Goal: Transaction & Acquisition: Purchase product/service

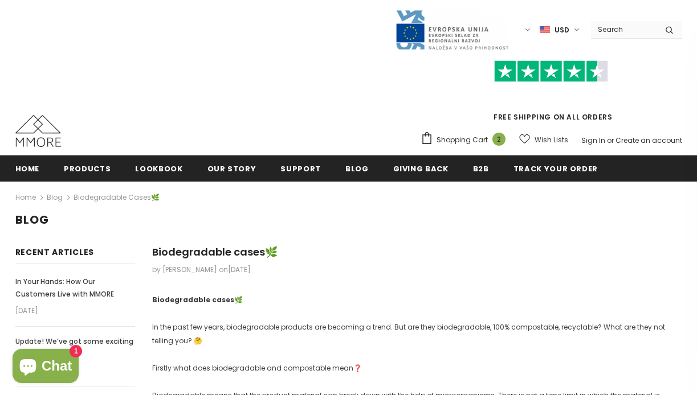
click at [473, 140] on span "Shopping Cart" at bounding box center [461, 139] width 51 height 11
click at [474, 138] on span "Shopping Cart" at bounding box center [461, 139] width 51 height 11
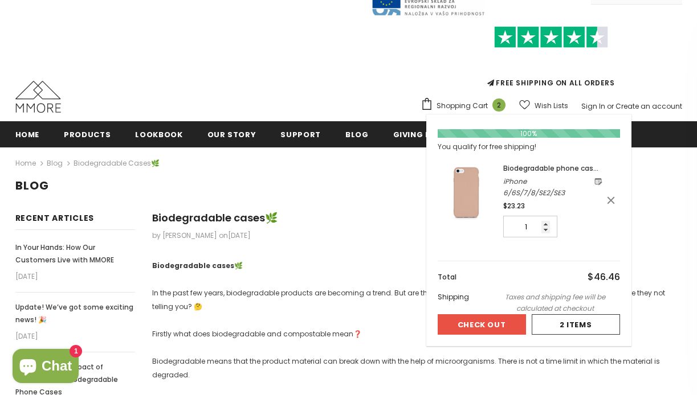
scroll to position [55, 0]
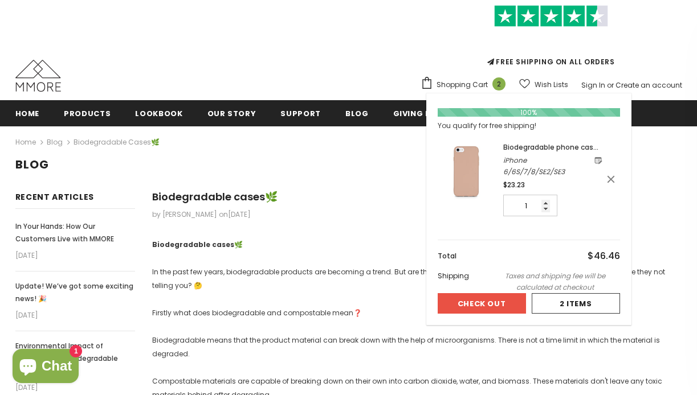
click at [525, 154] on div "Biodegradable phone case - Pink iPhone 6/6S/7/8/SE2/SE3 $23.23 1" at bounding box center [552, 179] width 99 height 75
click at [527, 148] on span "Biodegradable phone case - Pink" at bounding box center [550, 152] width 95 height 21
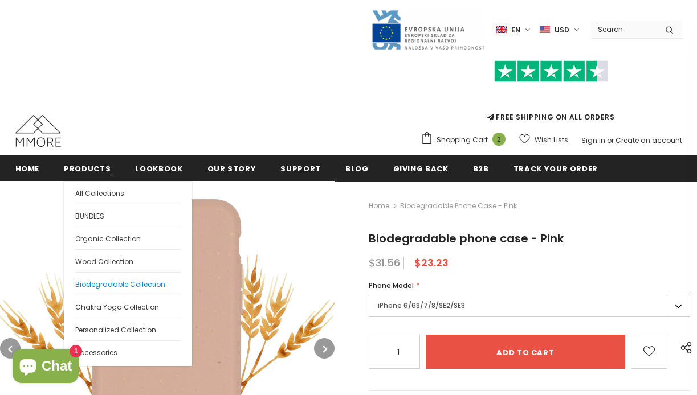
click at [101, 283] on span "Biodegradable Collection" at bounding box center [120, 285] width 90 height 10
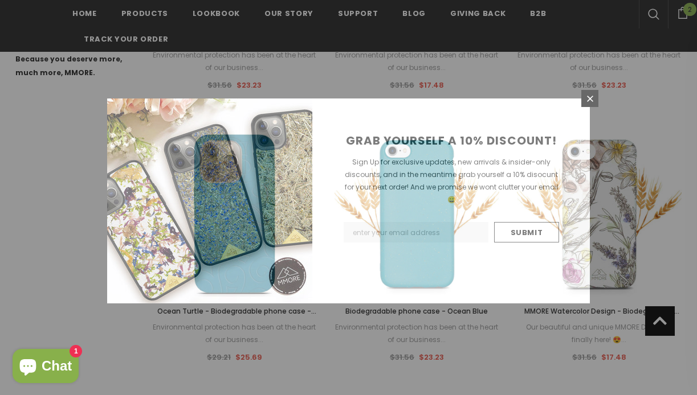
scroll to position [642, 0]
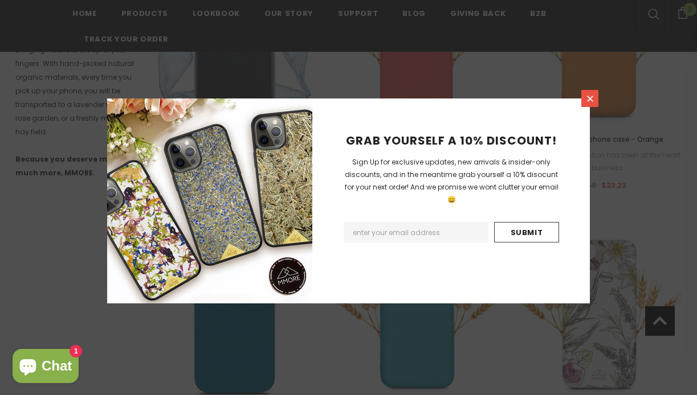
click at [589, 103] on icon at bounding box center [590, 99] width 10 height 10
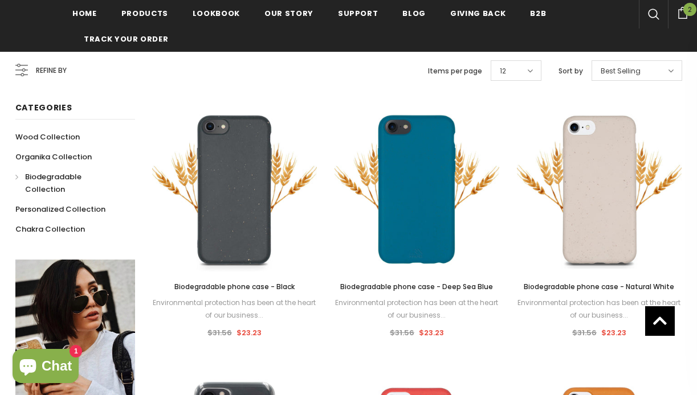
scroll to position [0, 0]
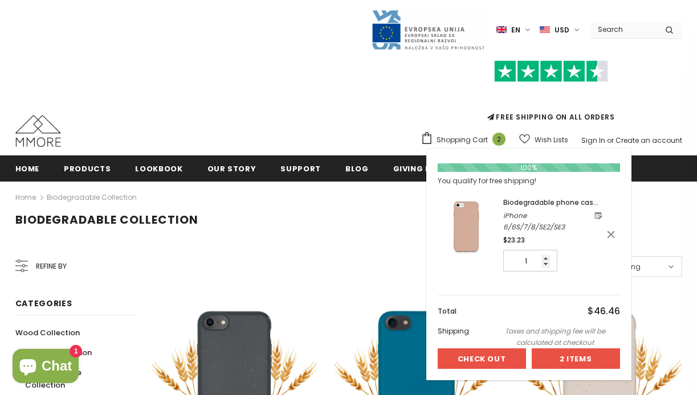
click at [562, 357] on div at bounding box center [575, 358] width 87 height 19
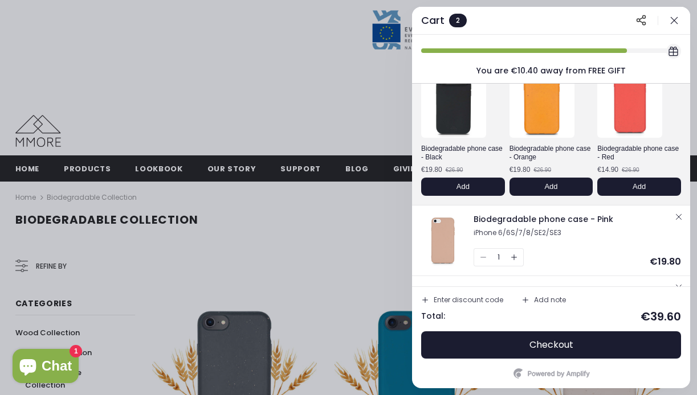
scroll to position [132, 0]
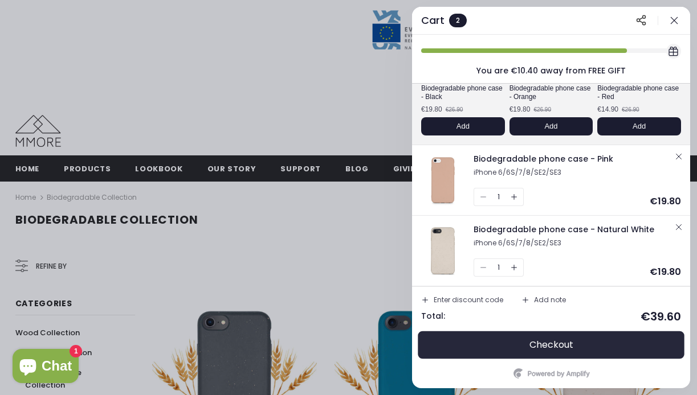
click at [584, 347] on button "Checkout" at bounding box center [551, 344] width 260 height 27
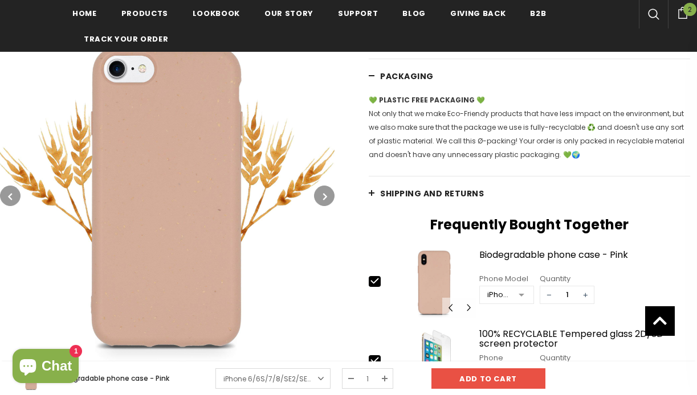
scroll to position [357, 0]
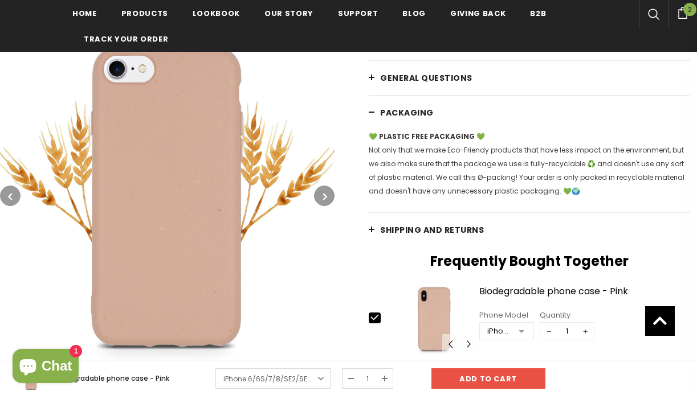
click at [390, 229] on span "Shipping and returns" at bounding box center [432, 229] width 104 height 11
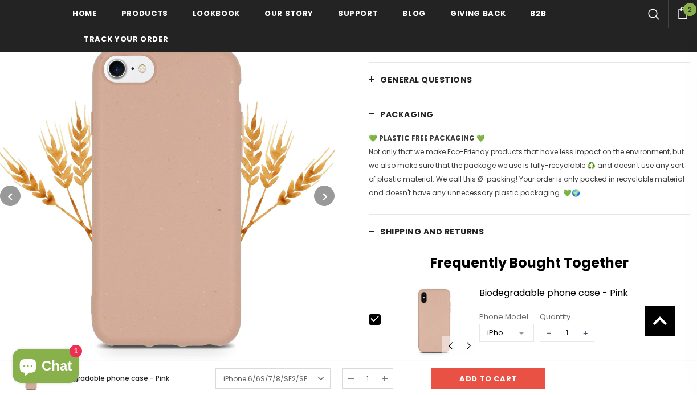
scroll to position [347, 0]
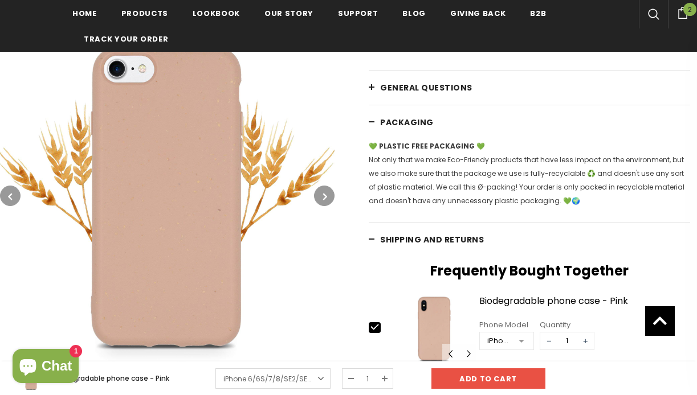
click at [403, 240] on span "Shipping and returns" at bounding box center [432, 239] width 104 height 11
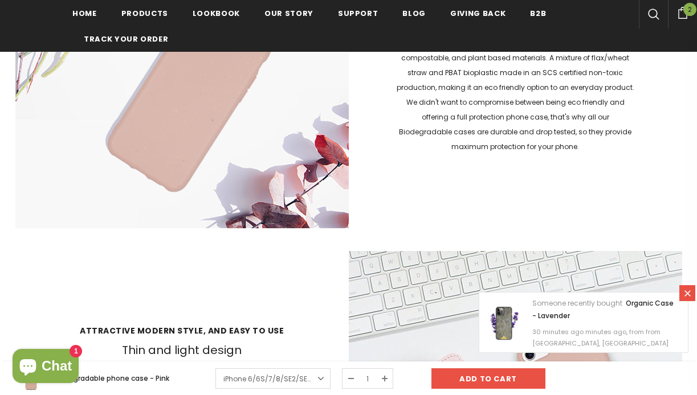
scroll to position [1681, 0]
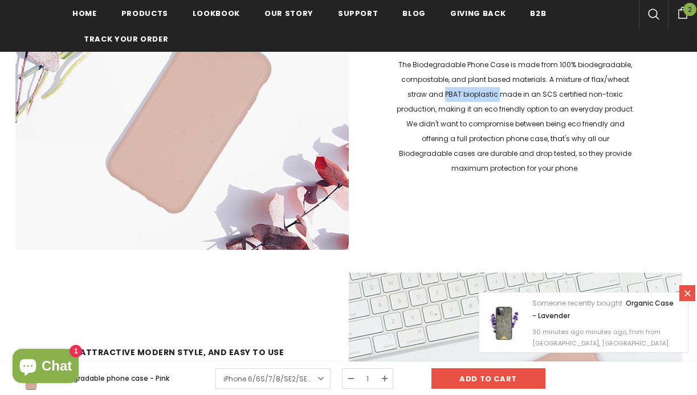
drag, startPoint x: 448, startPoint y: 87, endPoint x: 499, endPoint y: 88, distance: 51.8
click at [499, 88] on p "The Biodegradable Phone Case is made from 100% biodegradable, compostable, and …" at bounding box center [515, 117] width 240 height 118
copy p "PBAT bioplastic"
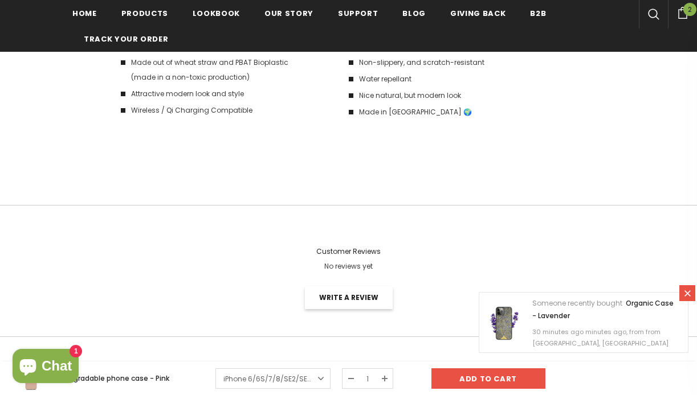
scroll to position [2441, 0]
